Goal: Task Accomplishment & Management: Manage account settings

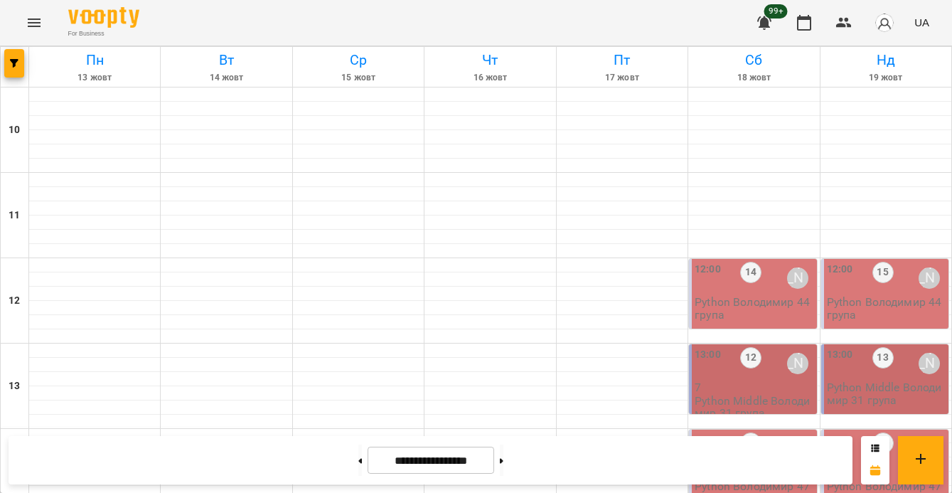
scroll to position [768, 0]
click at [22, 63] on span "button" at bounding box center [14, 63] width 20 height 9
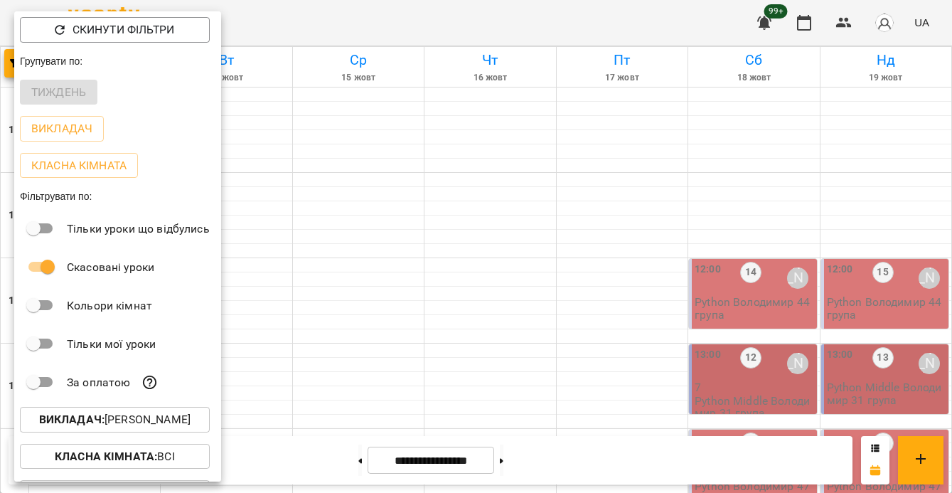
click at [129, 421] on p "Викладач : Володимир Ярошинський" at bounding box center [114, 419] width 151 height 17
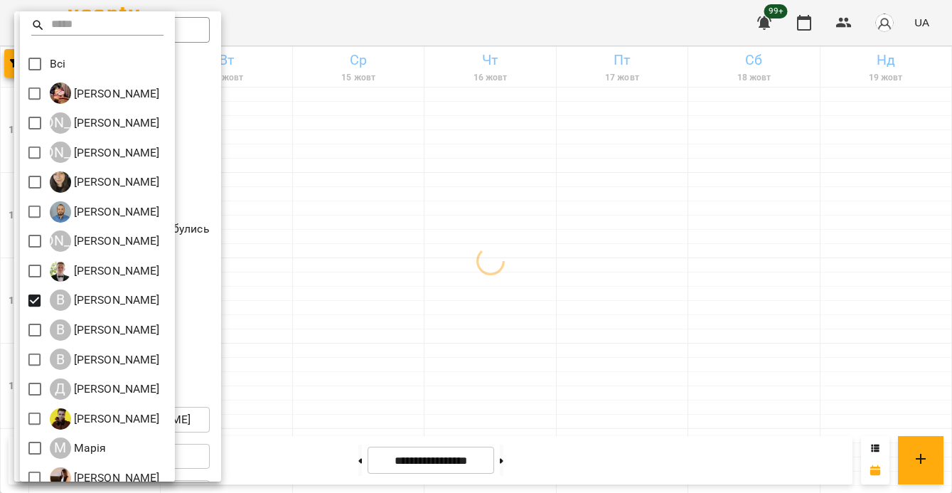
click at [584, 373] on div at bounding box center [476, 246] width 952 height 493
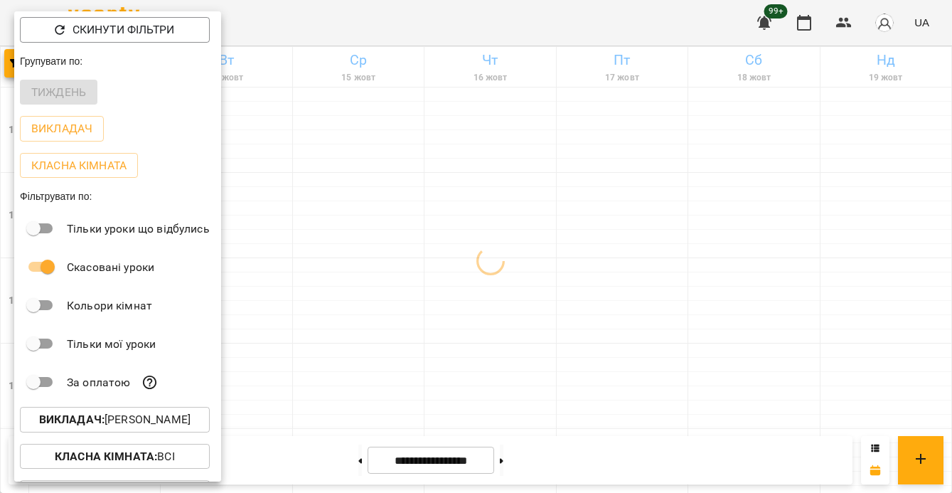
click at [584, 373] on div at bounding box center [476, 246] width 952 height 493
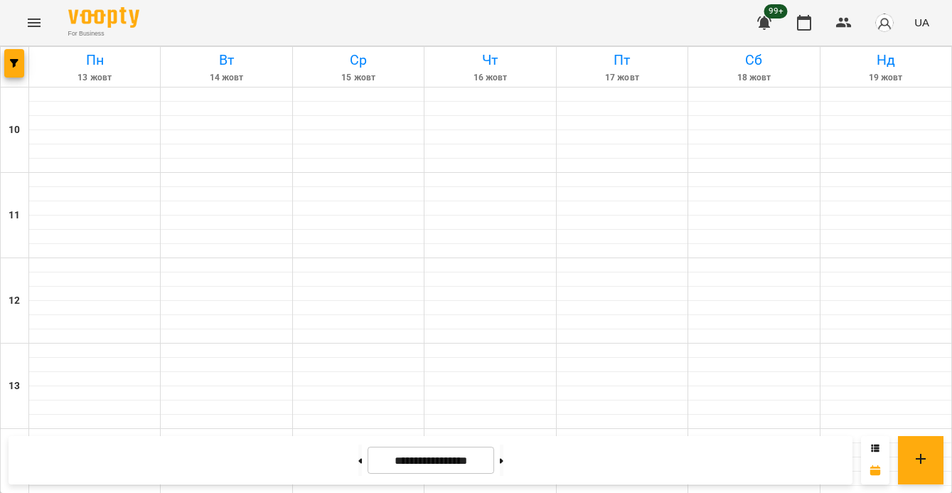
scroll to position [567, 0]
click at [10, 59] on icon "button" at bounding box center [14, 63] width 9 height 9
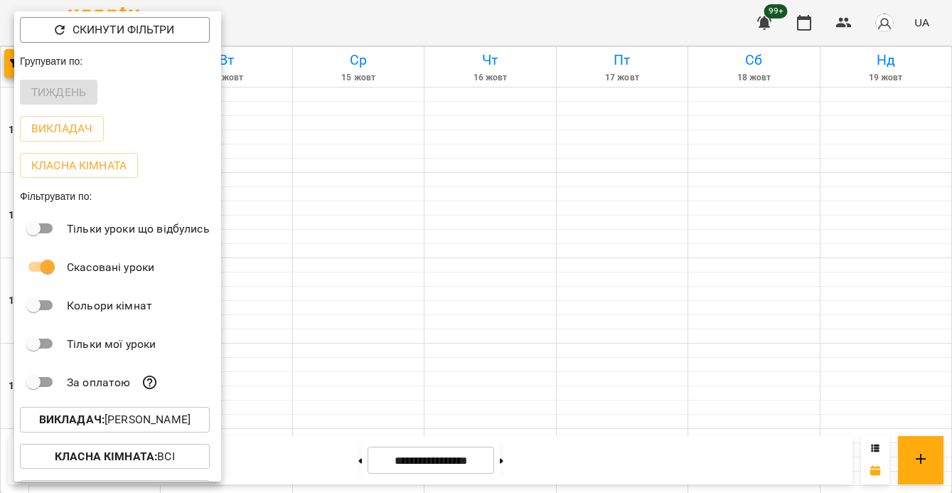
click at [122, 424] on p "Викладач : Владислав Границький" at bounding box center [114, 419] width 151 height 17
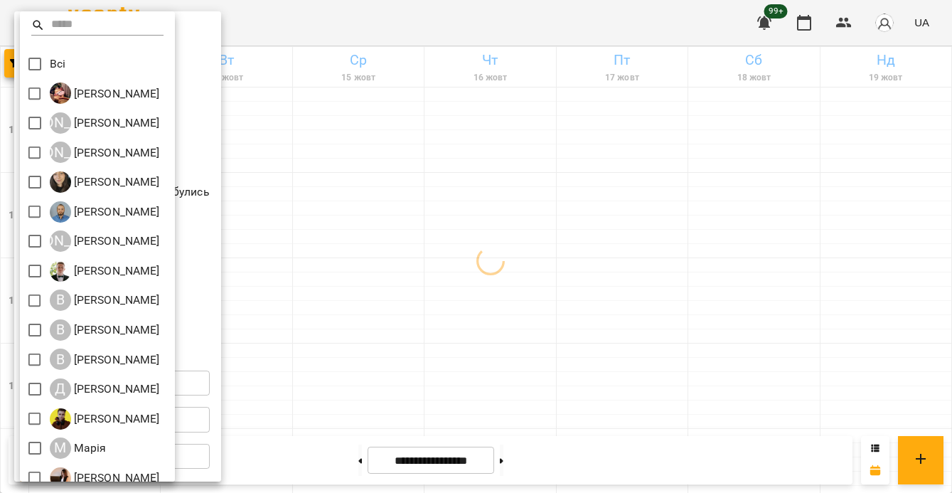
scroll to position [191, 0]
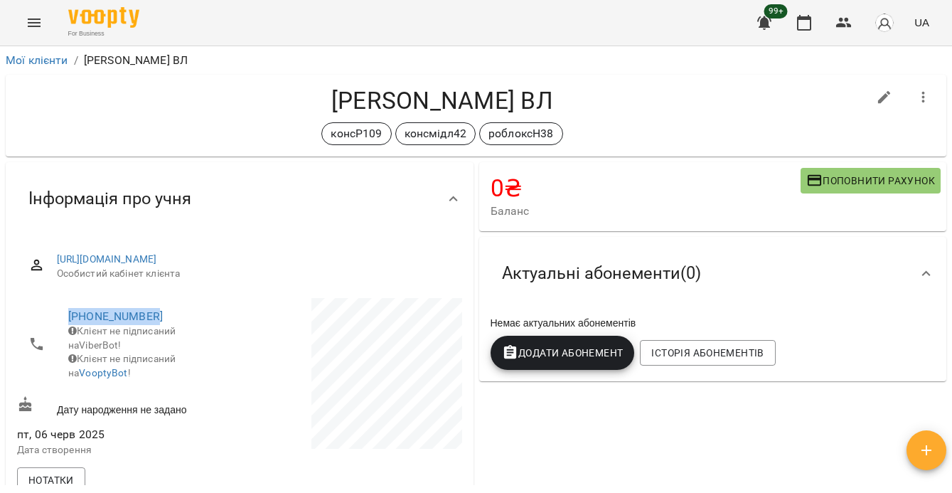
click at [876, 96] on icon "button" at bounding box center [884, 97] width 17 height 17
select select "**"
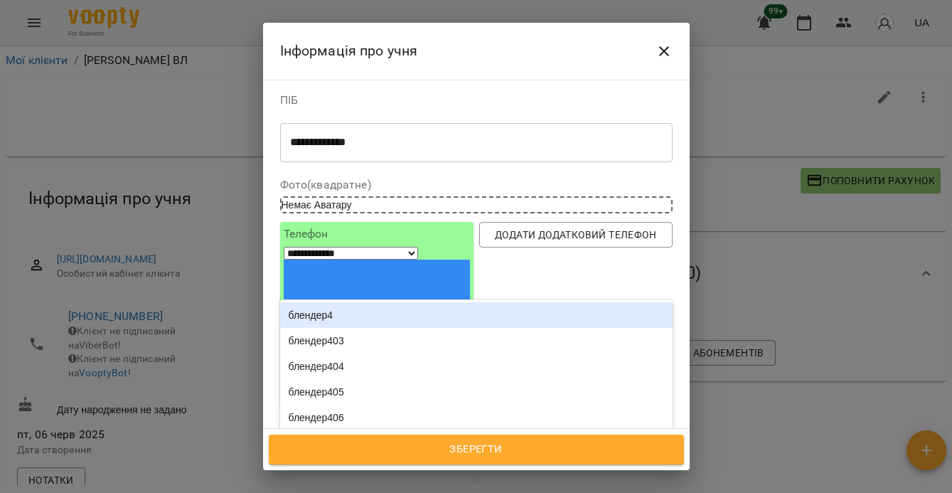
type input "**"
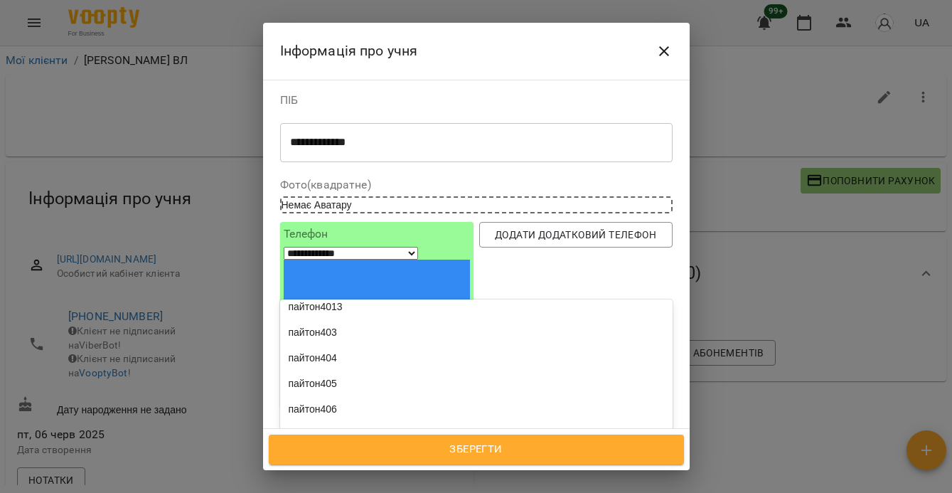
scroll to position [672, 0]
click at [381, 424] on div "роблоксН40" at bounding box center [476, 437] width 392 height 26
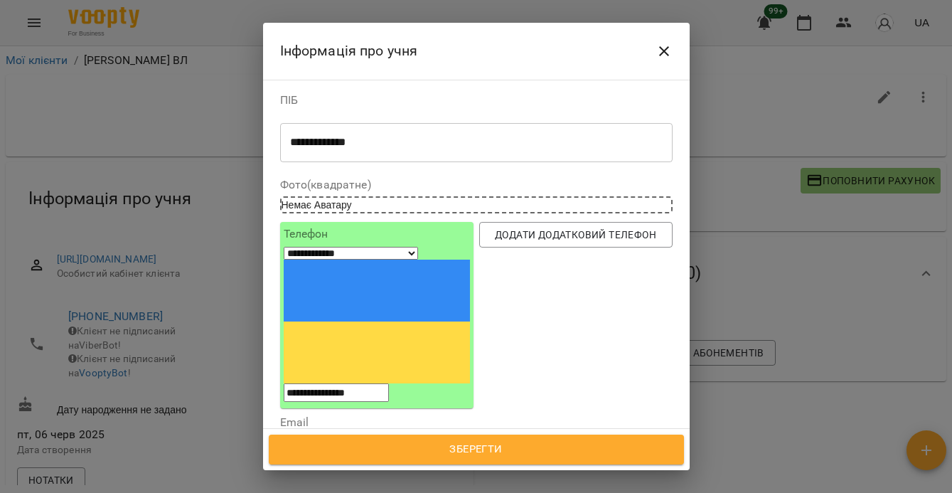
click at [501, 456] on span "Зберегти" at bounding box center [476, 449] width 384 height 18
